Goal: Information Seeking & Learning: Check status

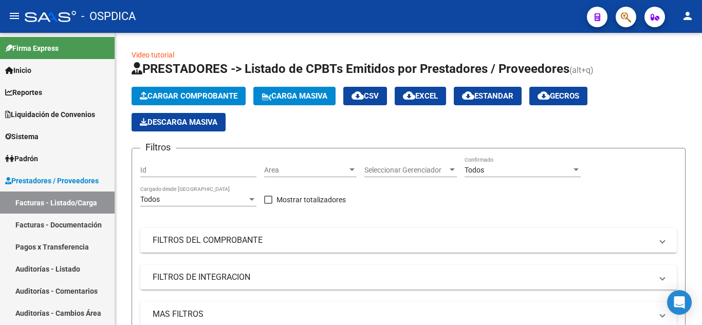
scroll to position [544, 0]
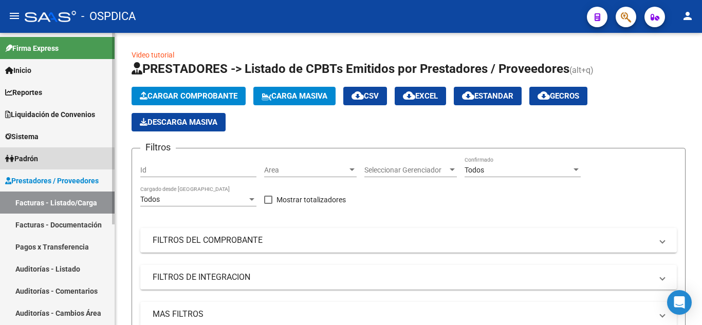
click at [48, 160] on link "Padrón" at bounding box center [57, 159] width 115 height 22
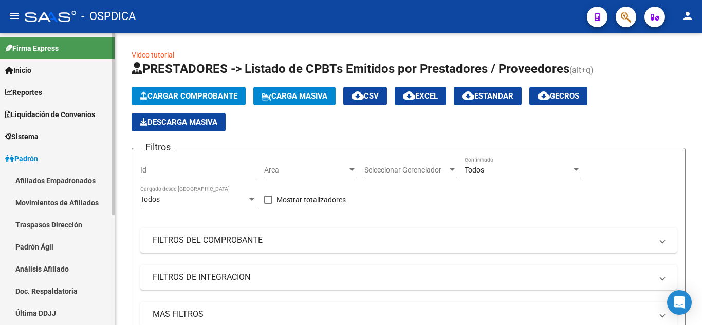
click at [60, 176] on link "Afiliados Empadronados" at bounding box center [57, 181] width 115 height 22
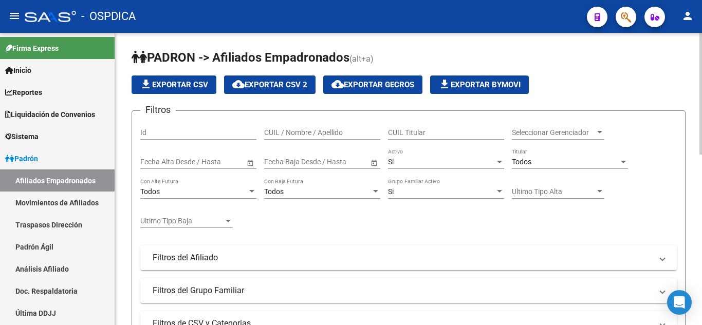
click at [295, 128] on div "CUIL / Nombre / Apellido" at bounding box center [322, 129] width 116 height 21
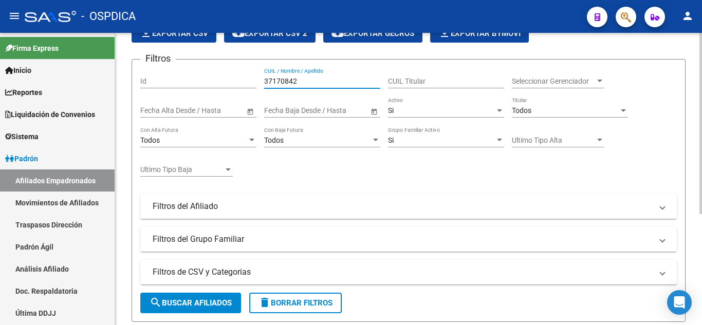
type input "37170842"
click at [532, 80] on span "Seleccionar Gerenciador" at bounding box center [553, 81] width 83 height 9
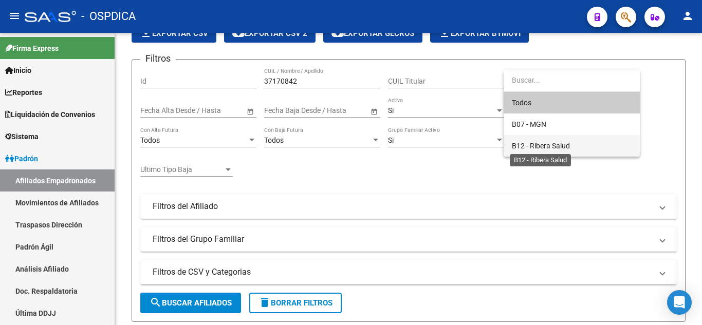
click at [540, 142] on span "B12 - Ribera Salud" at bounding box center [541, 146] width 58 height 8
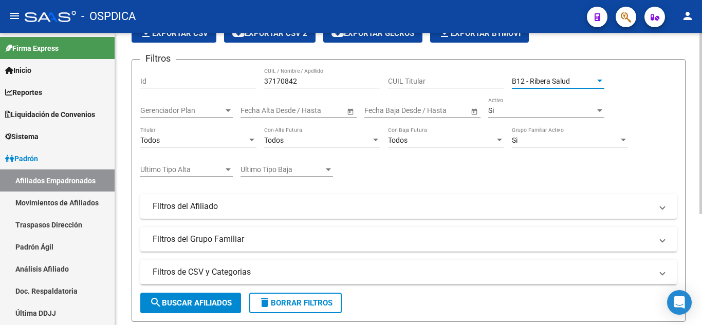
click at [171, 301] on span "search Buscar Afiliados" at bounding box center [191, 303] width 82 height 9
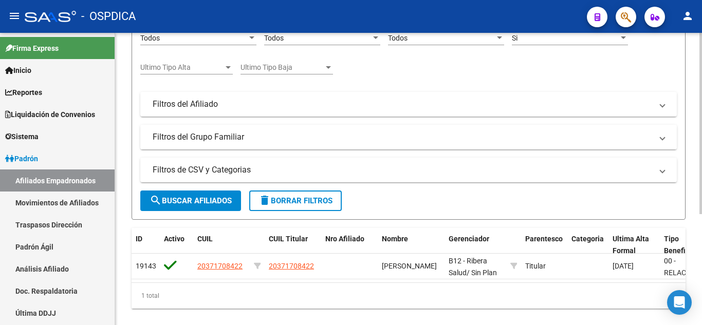
scroll to position [154, 0]
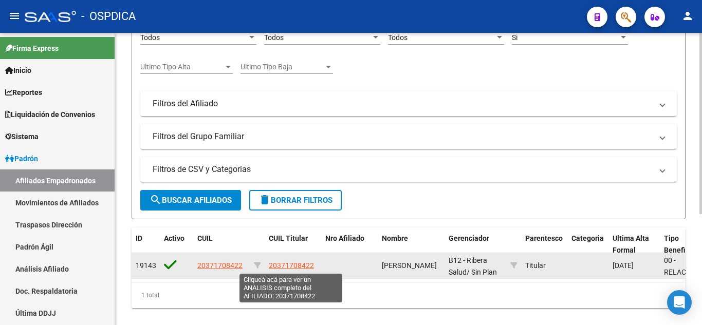
click at [291, 263] on span "20371708422" at bounding box center [291, 266] width 45 height 8
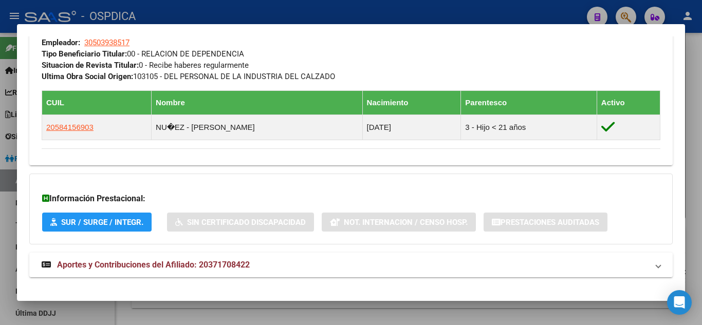
scroll to position [545, 0]
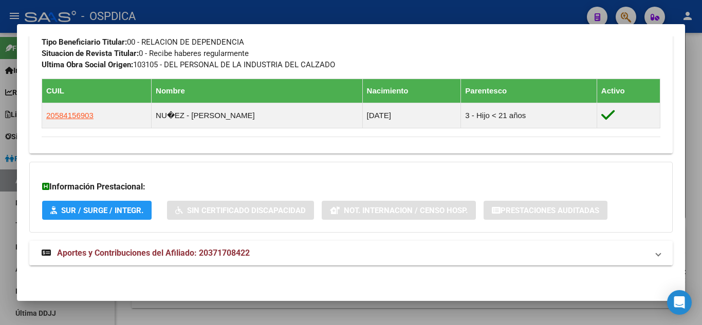
click at [94, 250] on span "Aportes y Contribuciones del Afiliado: 20371708422" at bounding box center [153, 253] width 193 height 10
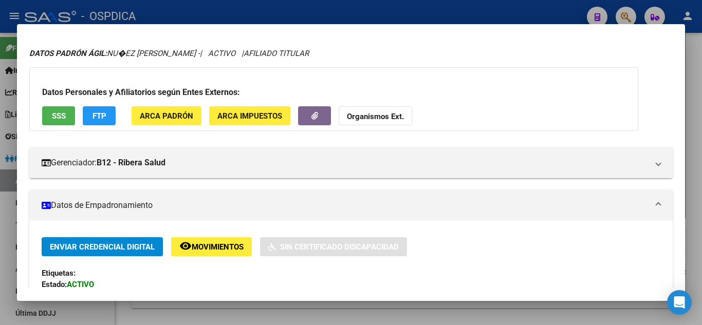
scroll to position [0, 0]
